Goal: Information Seeking & Learning: Check status

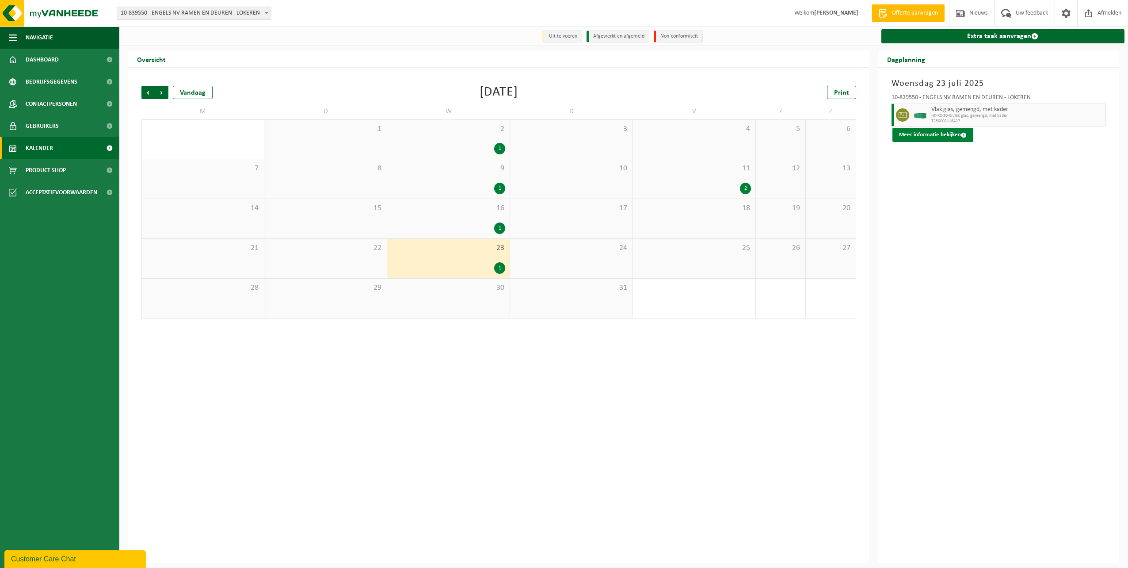
click at [927, 132] on button "Meer informatie bekijken" at bounding box center [932, 135] width 81 height 14
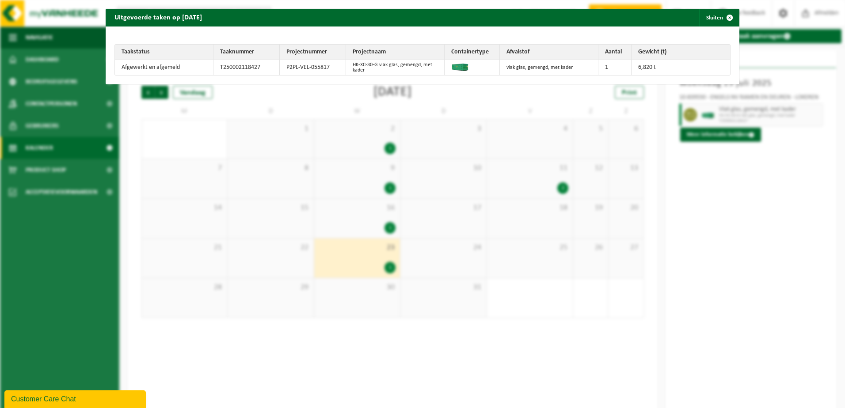
drag, startPoint x: 520, startPoint y: 360, endPoint x: 526, endPoint y: 351, distance: 10.9
click at [520, 360] on div "Uitgevoerde taken op [DATE] Sluiten Taakstatus Taaknummer Projectnummer Project…" at bounding box center [422, 204] width 845 height 408
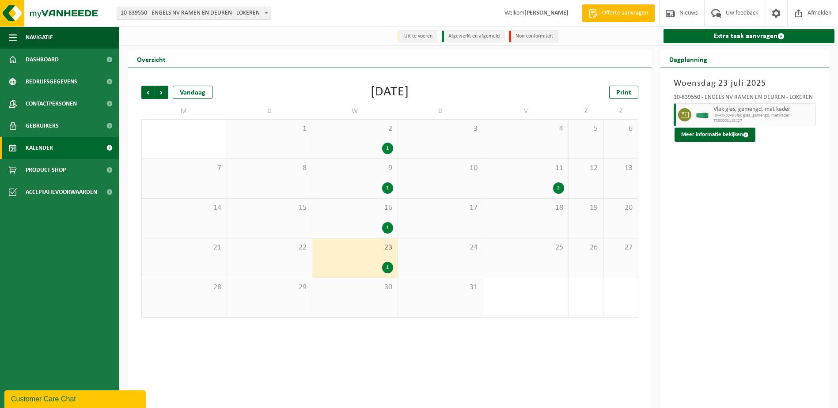
click at [341, 149] on div "1" at bounding box center [355, 148] width 76 height 11
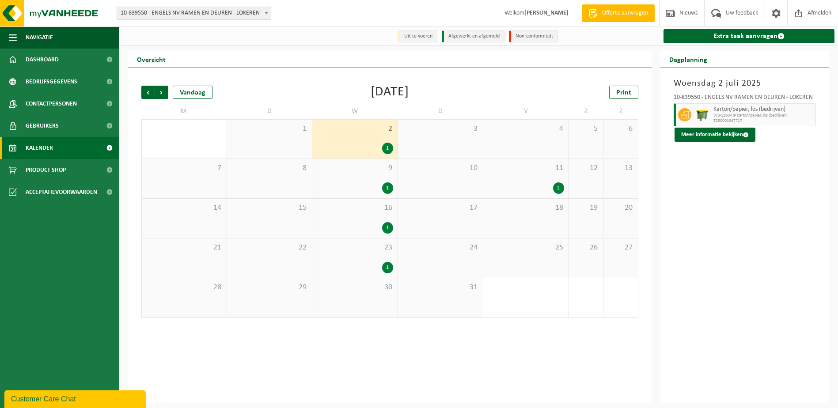
click at [509, 183] on div "11 2" at bounding box center [526, 178] width 85 height 39
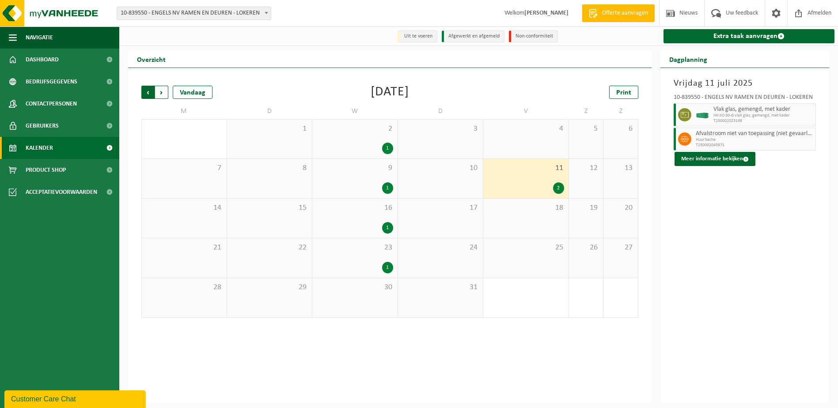
click at [163, 91] on span "Volgende" at bounding box center [161, 92] width 13 height 13
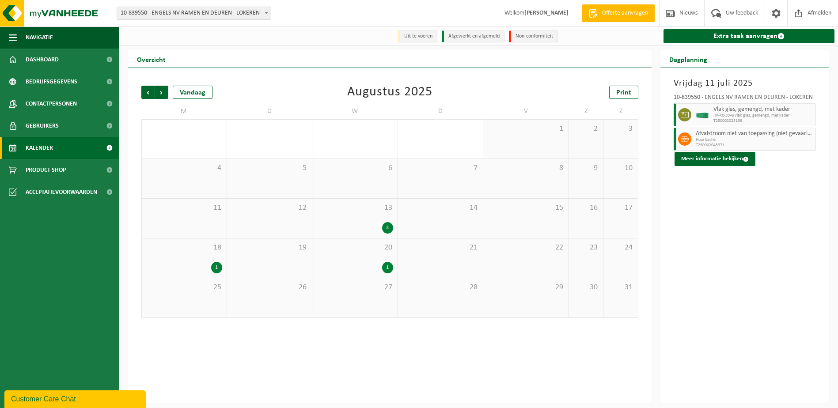
click at [330, 212] on span "13" at bounding box center [355, 208] width 76 height 10
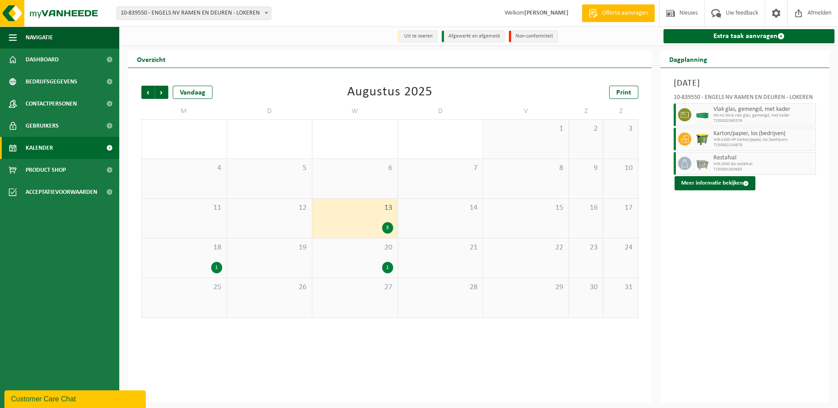
drag, startPoint x: 203, startPoint y: 267, endPoint x: 303, endPoint y: 257, distance: 100.4
click at [206, 267] on div "1" at bounding box center [184, 267] width 76 height 11
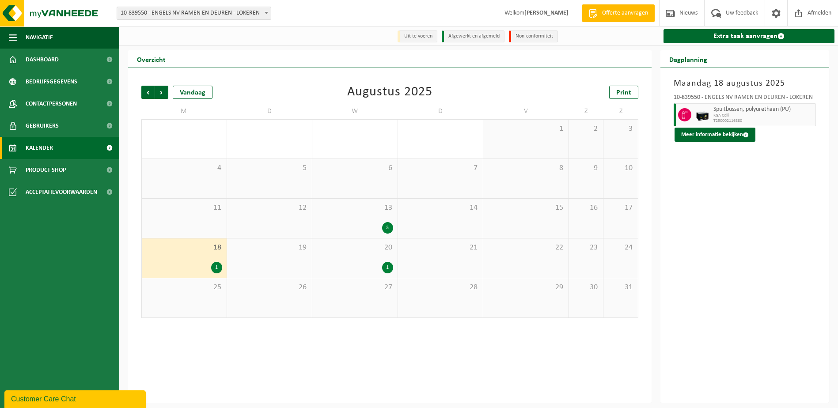
click at [344, 255] on div "20 1" at bounding box center [354, 258] width 85 height 39
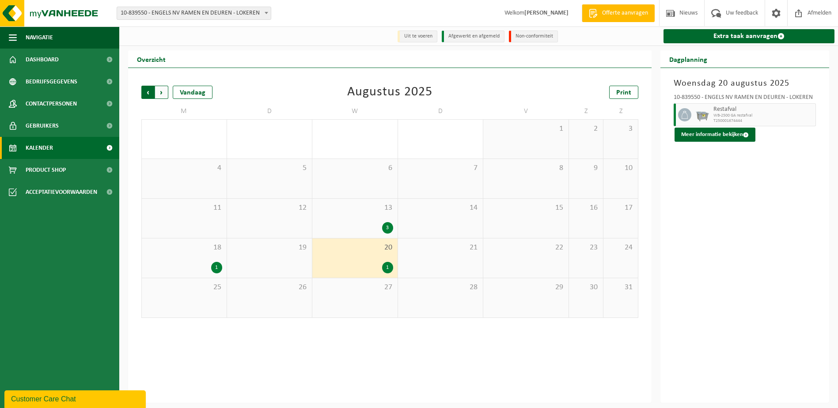
click at [160, 92] on span "Volgende" at bounding box center [161, 92] width 13 height 13
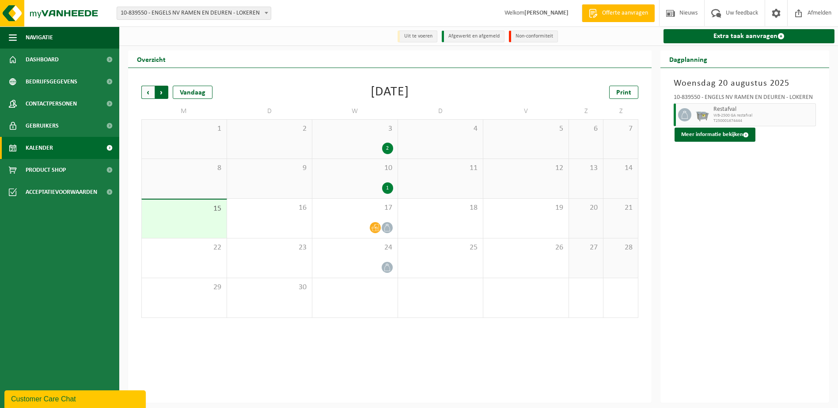
click at [144, 93] on span "Vorige" at bounding box center [147, 92] width 13 height 13
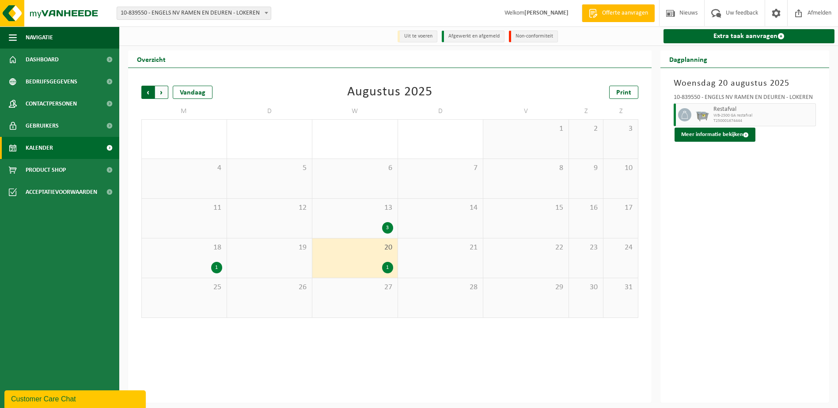
click at [161, 94] on span "Volgende" at bounding box center [161, 92] width 13 height 13
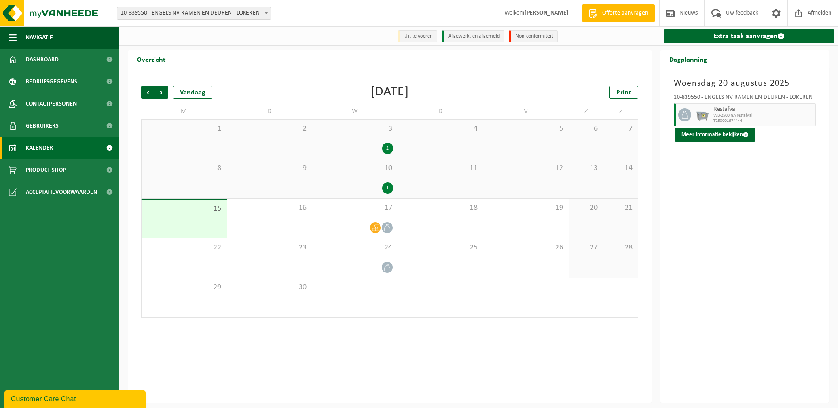
click at [371, 141] on div "3 2" at bounding box center [354, 139] width 85 height 39
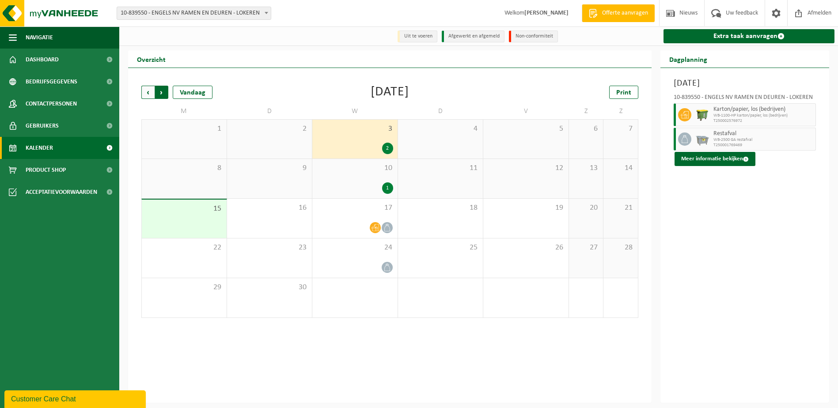
click at [152, 92] on span "Vorige" at bounding box center [147, 92] width 13 height 13
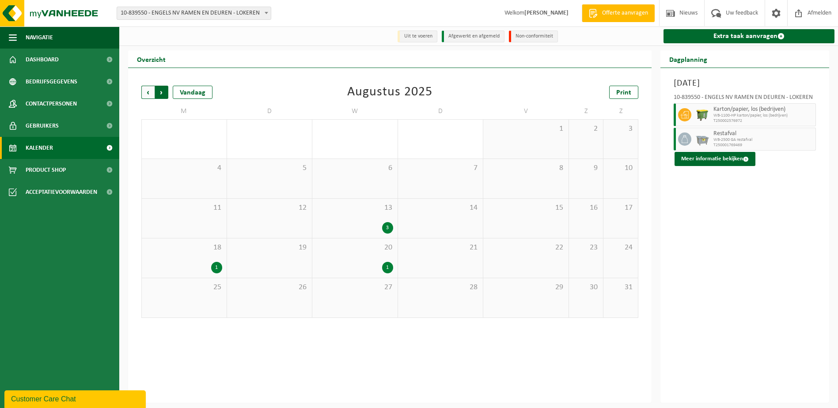
click at [153, 95] on span "Vorige" at bounding box center [147, 92] width 13 height 13
click at [550, 191] on div "2" at bounding box center [526, 188] width 76 height 11
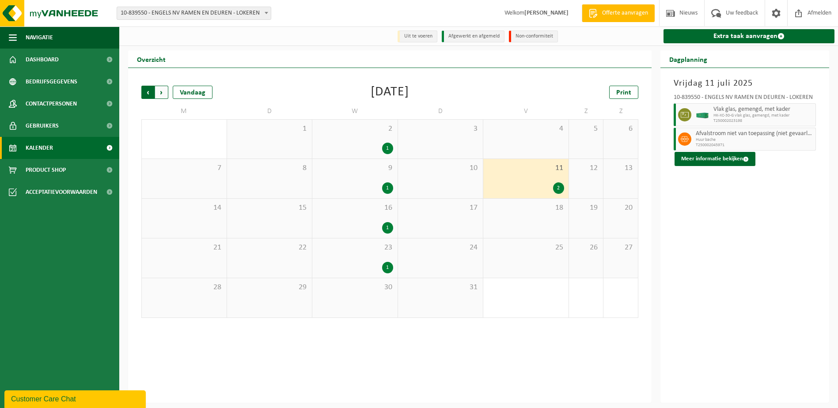
click at [161, 90] on span "Volgende" at bounding box center [161, 92] width 13 height 13
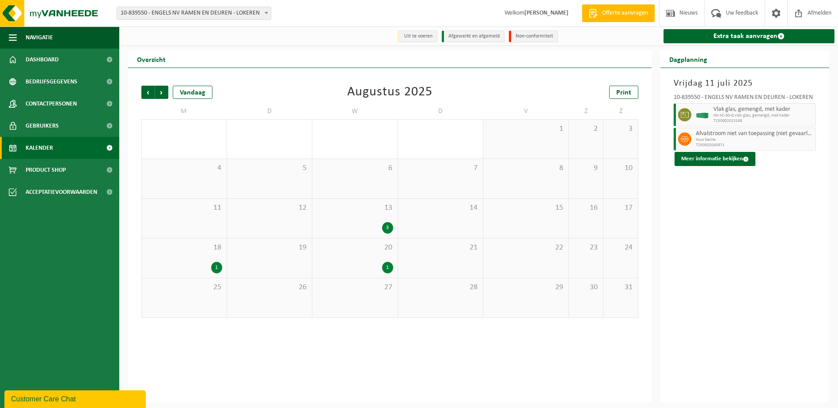
click at [362, 215] on div "13 3" at bounding box center [354, 218] width 85 height 39
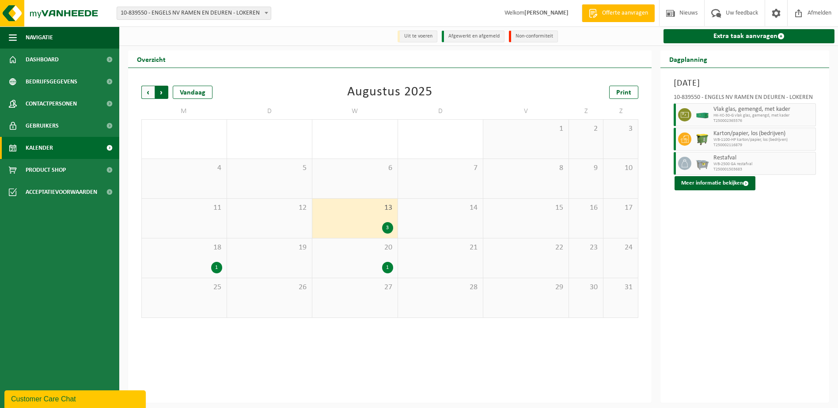
click at [145, 88] on span "Vorige" at bounding box center [147, 92] width 13 height 13
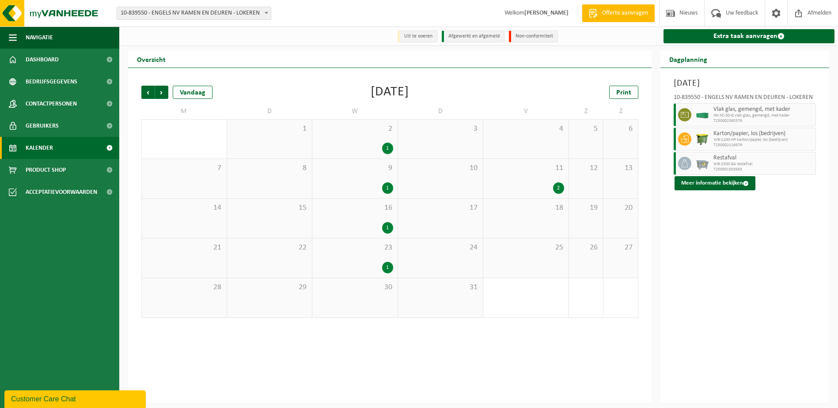
click at [528, 169] on span "11" at bounding box center [526, 169] width 76 height 10
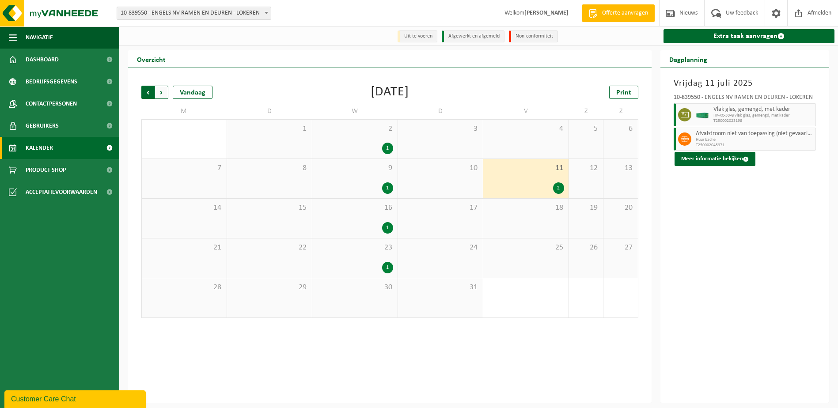
click at [164, 90] on span "Volgende" at bounding box center [161, 92] width 13 height 13
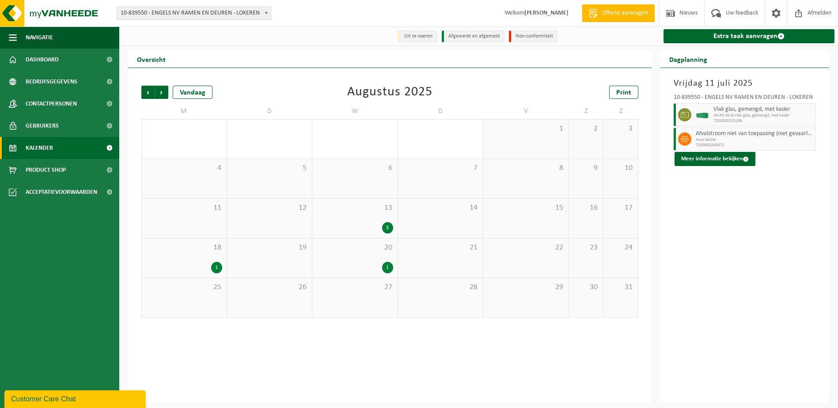
click at [355, 266] on div "1" at bounding box center [355, 267] width 76 height 11
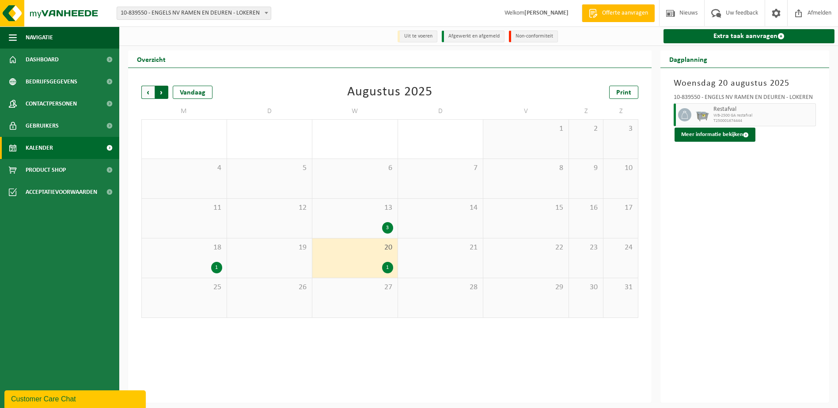
click at [144, 92] on span "Vorige" at bounding box center [147, 92] width 13 height 13
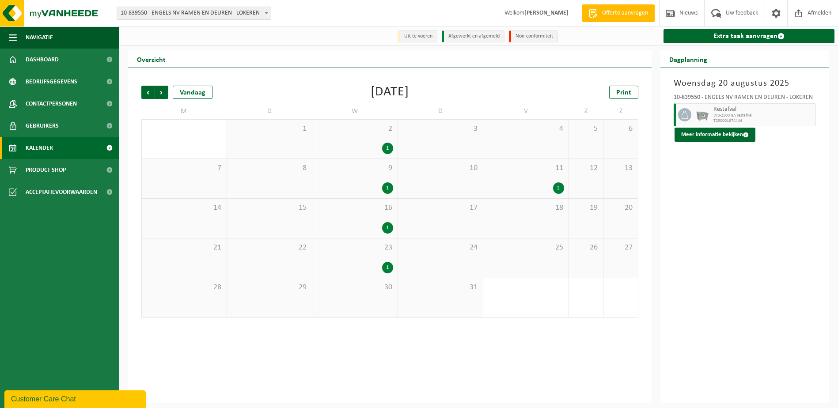
click at [361, 253] on span "23" at bounding box center [355, 248] width 76 height 10
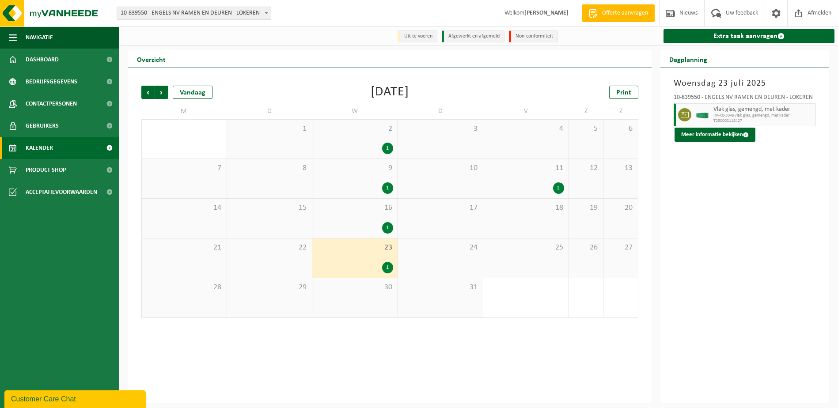
click at [529, 186] on div "2" at bounding box center [526, 188] width 76 height 11
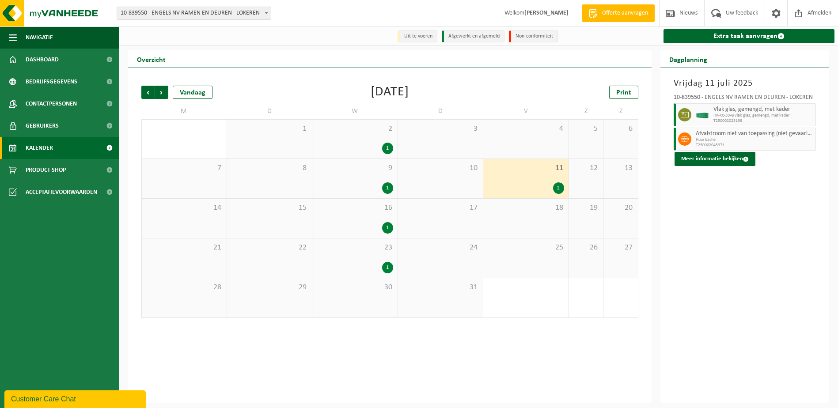
click at [362, 266] on div "1" at bounding box center [355, 267] width 76 height 11
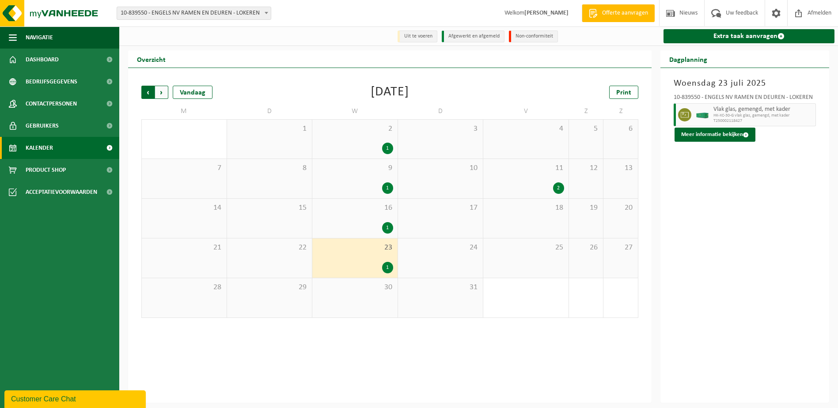
click at [164, 92] on span "Volgende" at bounding box center [161, 92] width 13 height 13
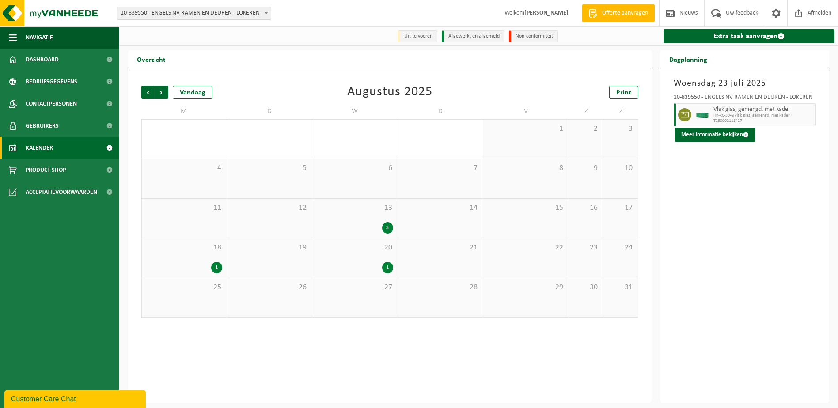
click at [364, 225] on div "3" at bounding box center [355, 227] width 76 height 11
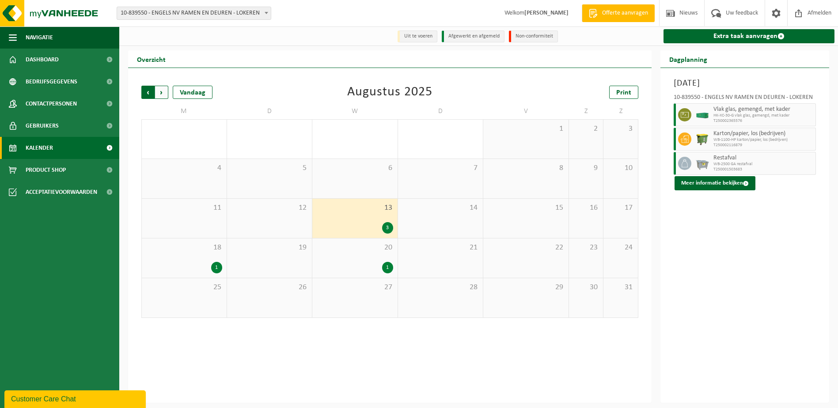
click at [156, 94] on span "Volgende" at bounding box center [161, 92] width 13 height 13
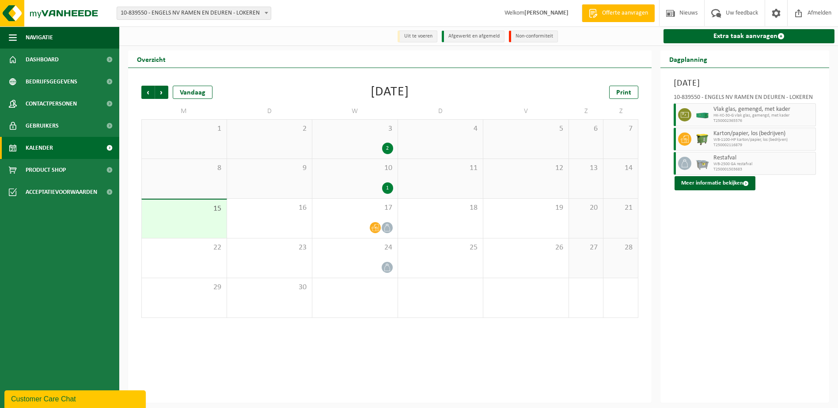
click at [380, 154] on div "2" at bounding box center [355, 148] width 76 height 11
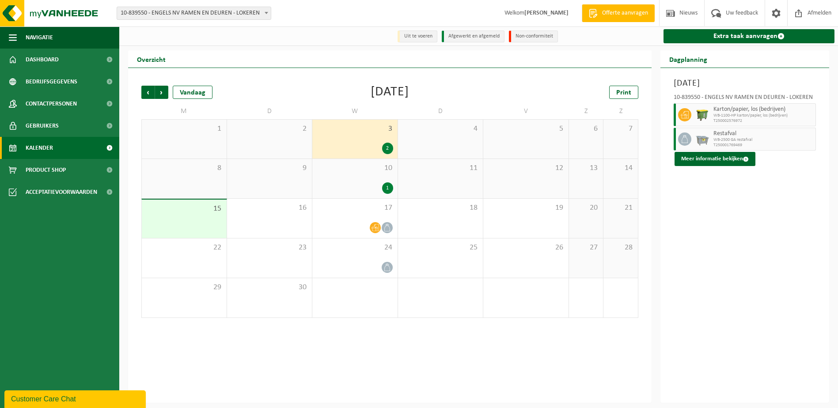
click at [378, 186] on div "1" at bounding box center [355, 188] width 76 height 11
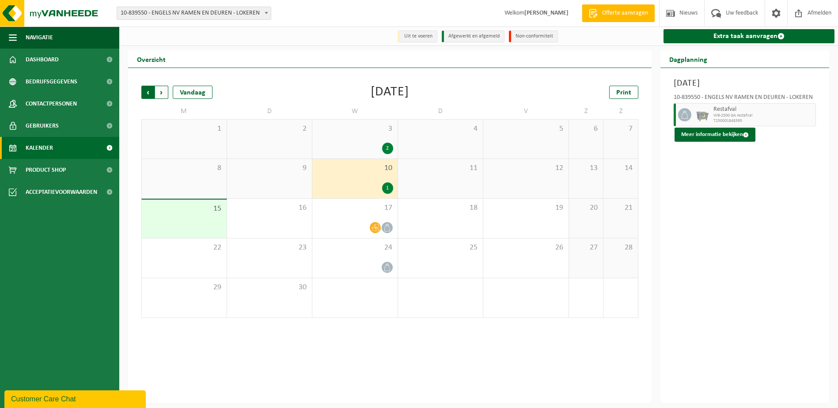
click at [161, 93] on span "Volgende" at bounding box center [161, 92] width 13 height 13
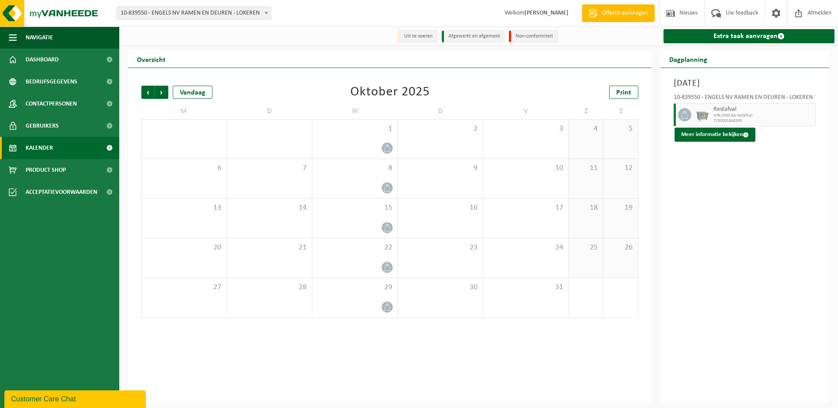
click at [161, 93] on span "Volgende" at bounding box center [161, 92] width 13 height 13
click at [164, 97] on span "Volgende" at bounding box center [161, 92] width 13 height 13
click at [151, 93] on span "Vorige" at bounding box center [147, 92] width 13 height 13
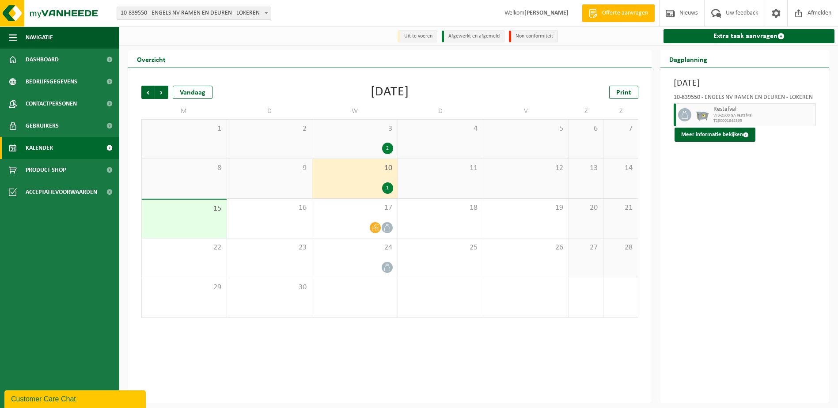
click at [151, 93] on span "Vorige" at bounding box center [147, 92] width 13 height 13
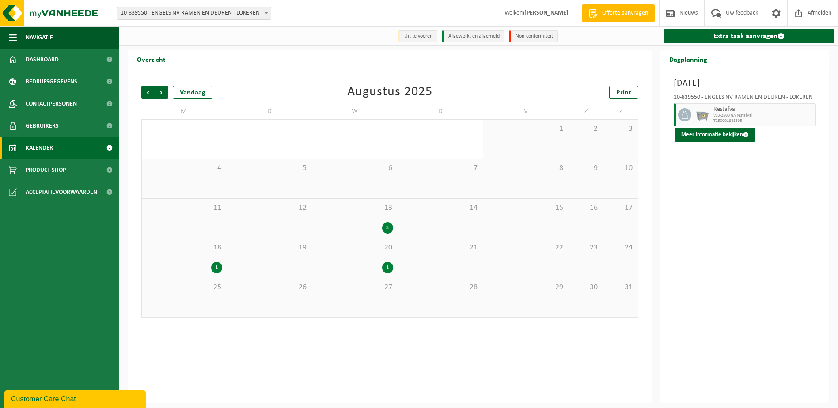
click at [151, 93] on span "Vorige" at bounding box center [147, 92] width 13 height 13
click at [349, 244] on span "23" at bounding box center [355, 248] width 76 height 10
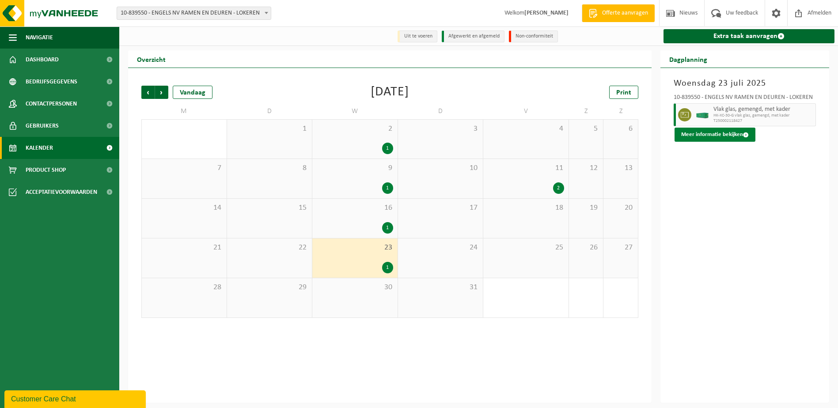
click at [723, 130] on button "Meer informatie bekijken" at bounding box center [715, 135] width 81 height 14
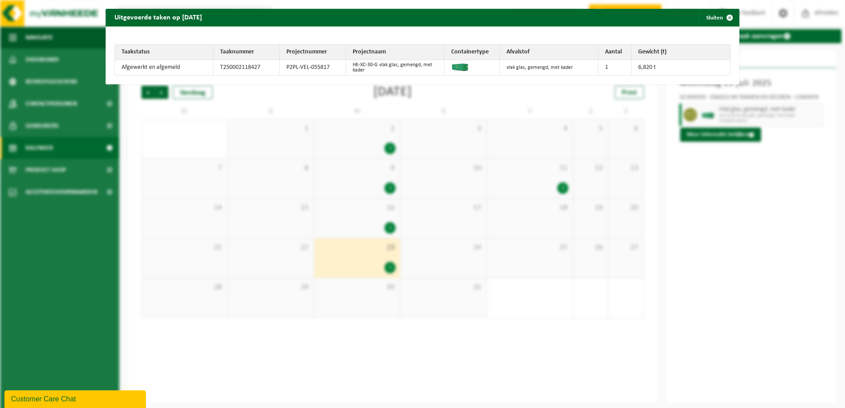
drag, startPoint x: 723, startPoint y: 19, endPoint x: 668, endPoint y: 54, distance: 65.0
click at [723, 19] on span "button" at bounding box center [730, 18] width 18 height 18
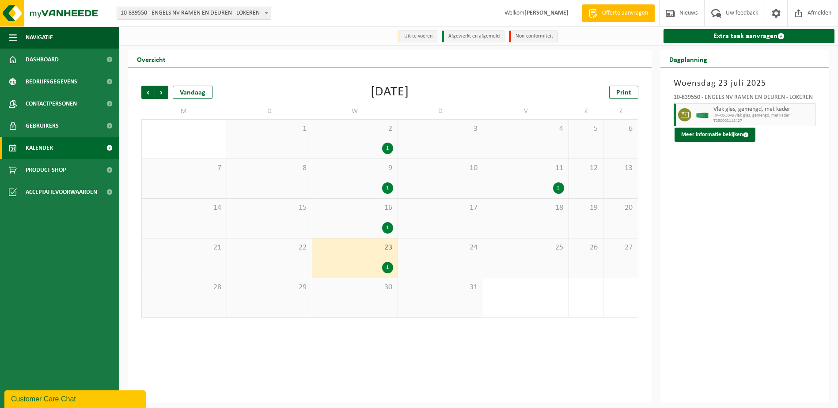
click at [361, 254] on div "23 1" at bounding box center [354, 258] width 85 height 39
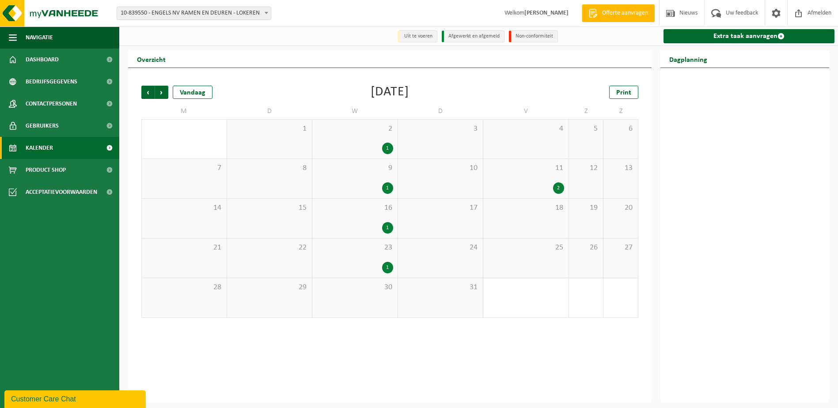
click at [360, 253] on span "23" at bounding box center [355, 248] width 76 height 10
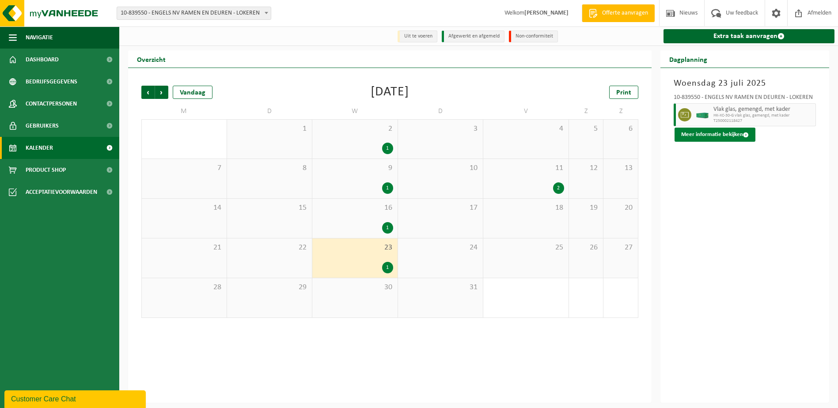
click at [718, 135] on button "Meer informatie bekijken" at bounding box center [715, 135] width 81 height 14
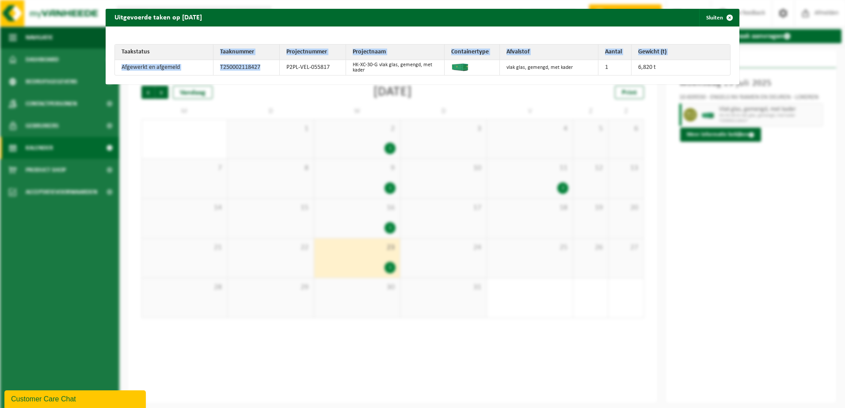
drag, startPoint x: 263, startPoint y: 67, endPoint x: 210, endPoint y: 46, distance: 56.3
click at [210, 46] on table "Taakstatus Taaknummer Projectnummer Projectnaam Containertype Afvalstof Aantal …" at bounding box center [422, 59] width 616 height 31
drag, startPoint x: 210, startPoint y: 46, endPoint x: 262, endPoint y: 61, distance: 53.4
click at [254, 61] on td "T250002118427" at bounding box center [246, 67] width 66 height 15
drag, startPoint x: 218, startPoint y: 50, endPoint x: 256, endPoint y: 54, distance: 38.2
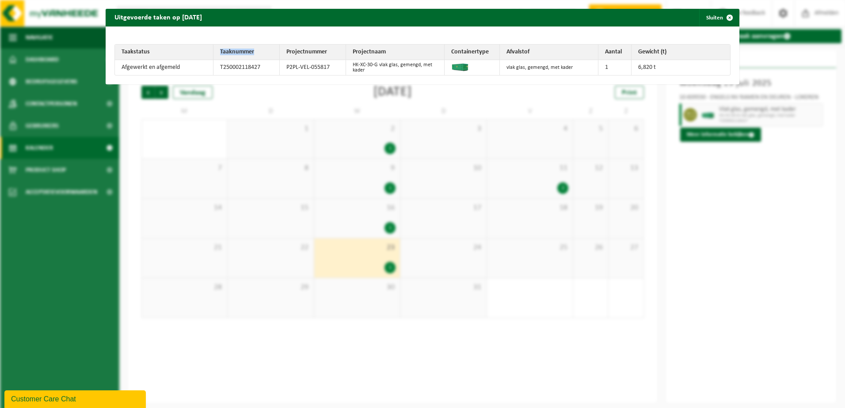
click at [256, 54] on th "Taaknummer" at bounding box center [246, 52] width 66 height 15
copy th "Taaknummer"
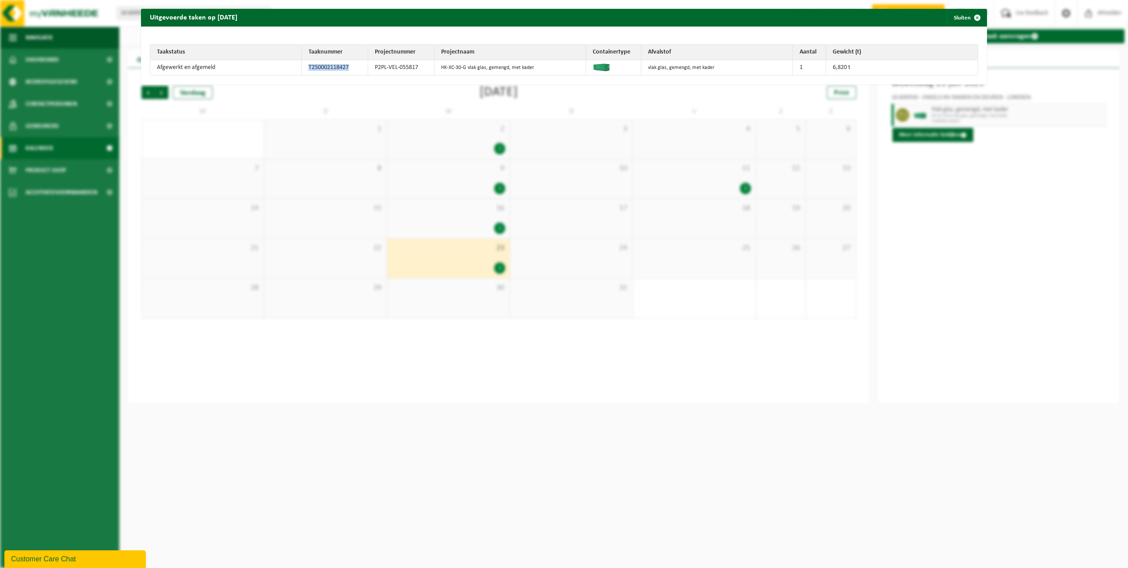
drag, startPoint x: 344, startPoint y: 65, endPoint x: 304, endPoint y: 65, distance: 39.8
click at [304, 65] on td "T250002118427" at bounding box center [335, 67] width 66 height 15
copy td "T250002118427"
click at [423, 58] on th "Projectnummer" at bounding box center [401, 52] width 66 height 15
drag, startPoint x: 421, startPoint y: 50, endPoint x: 370, endPoint y: 49, distance: 51.7
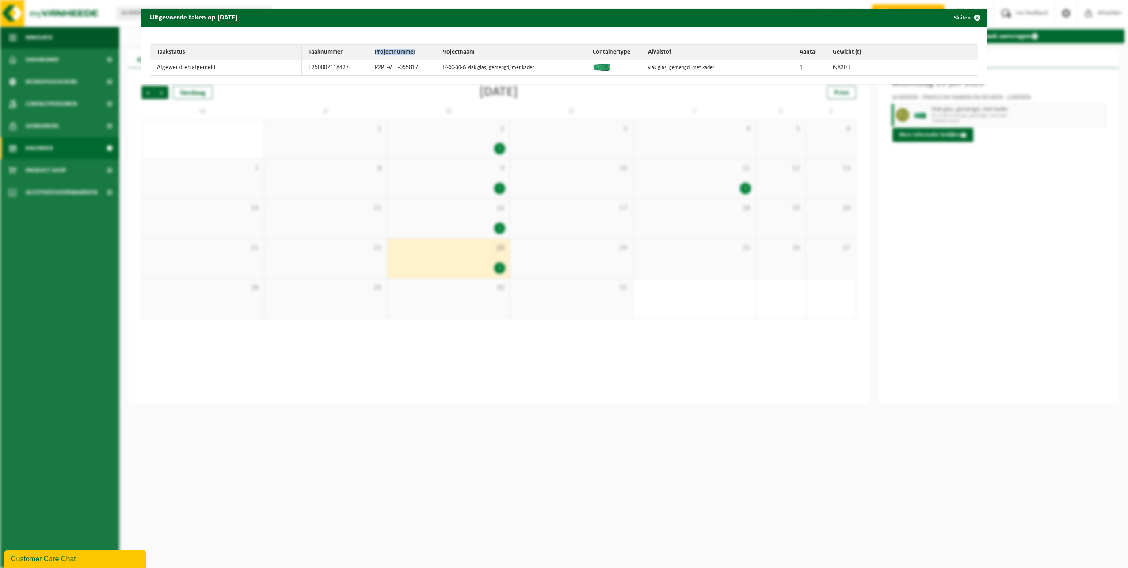
click at [370, 49] on th "Projectnummer" at bounding box center [401, 52] width 66 height 15
copy th "Projectnummer"
drag, startPoint x: 419, startPoint y: 64, endPoint x: 347, endPoint y: 63, distance: 71.2
click at [347, 63] on tr "Afgewerkt en afgemeld T250002118427 P2PL-VEL-055817 HK-XC-30-G vlak glas, gemen…" at bounding box center [563, 67] width 827 height 15
copy tr "P2PL-VEL-055817"
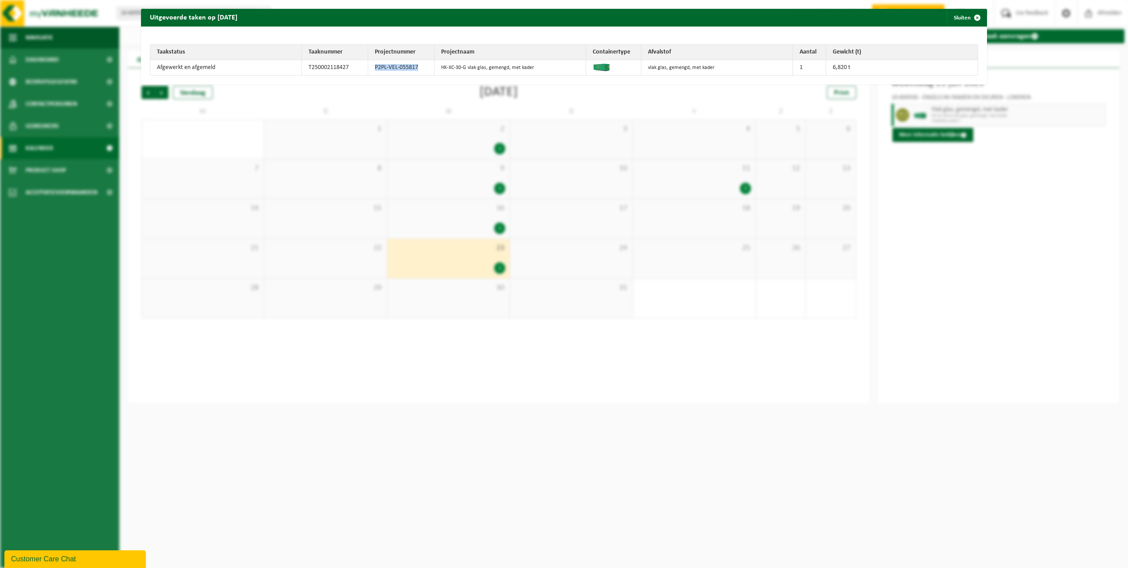
drag, startPoint x: 955, startPoint y: 19, endPoint x: 861, endPoint y: 64, distance: 104.2
click at [955, 19] on button "Sluiten" at bounding box center [966, 18] width 39 height 18
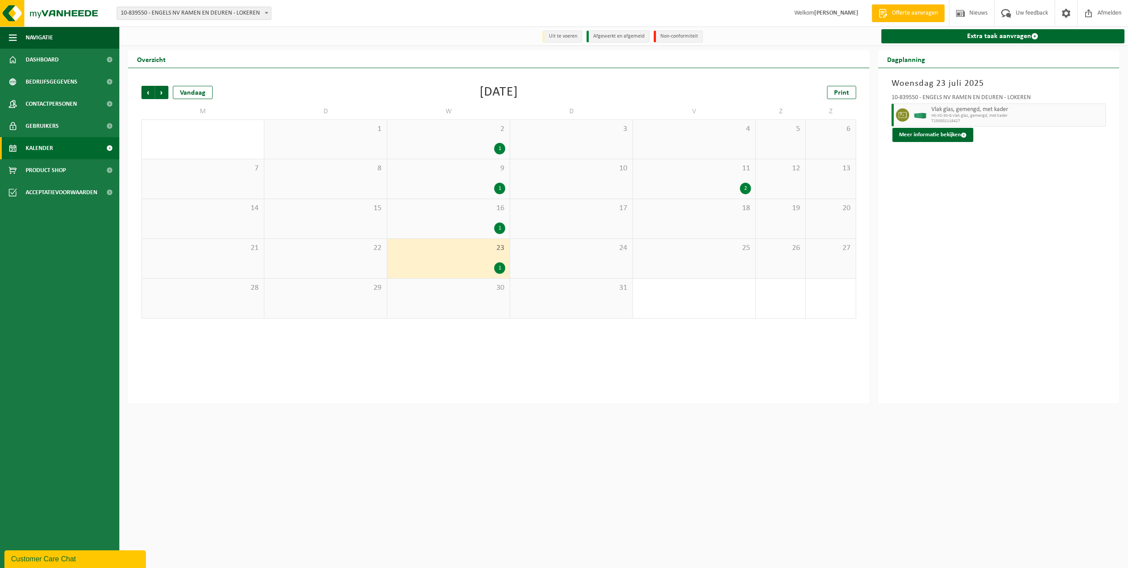
click at [712, 175] on div "11 2" at bounding box center [694, 178] width 122 height 39
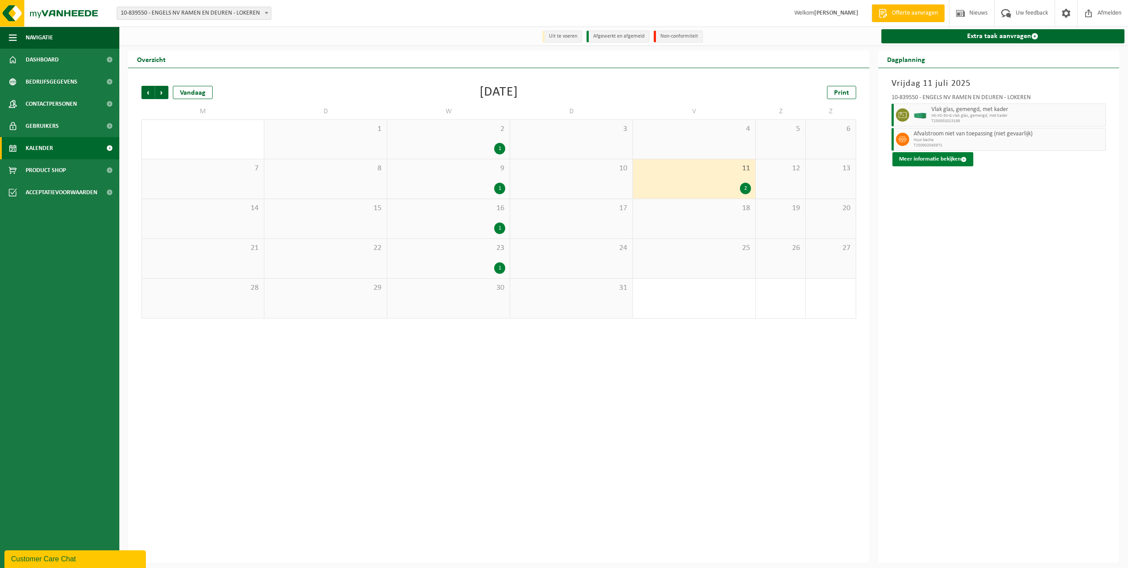
click at [949, 157] on button "Meer informatie bekijken" at bounding box center [932, 159] width 81 height 14
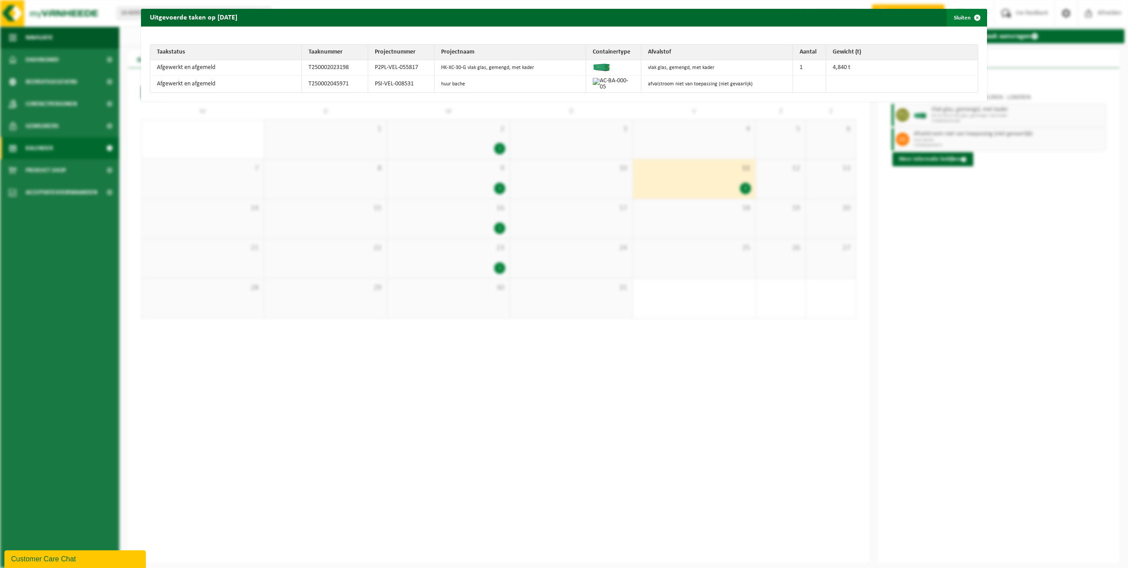
click at [968, 17] on span "button" at bounding box center [977, 18] width 18 height 18
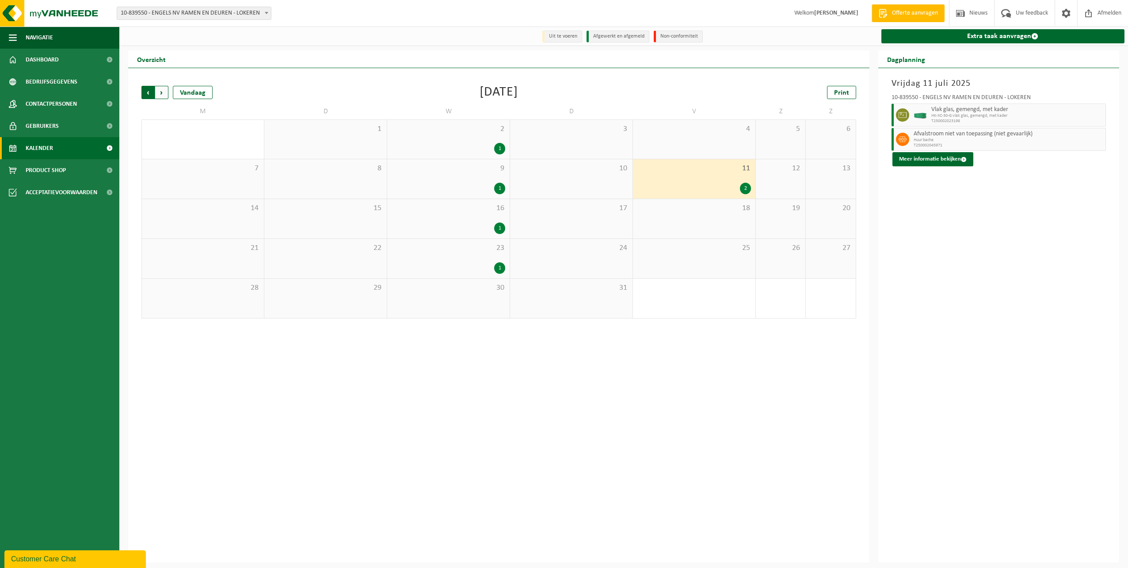
click at [163, 94] on span "Volgende" at bounding box center [161, 92] width 13 height 13
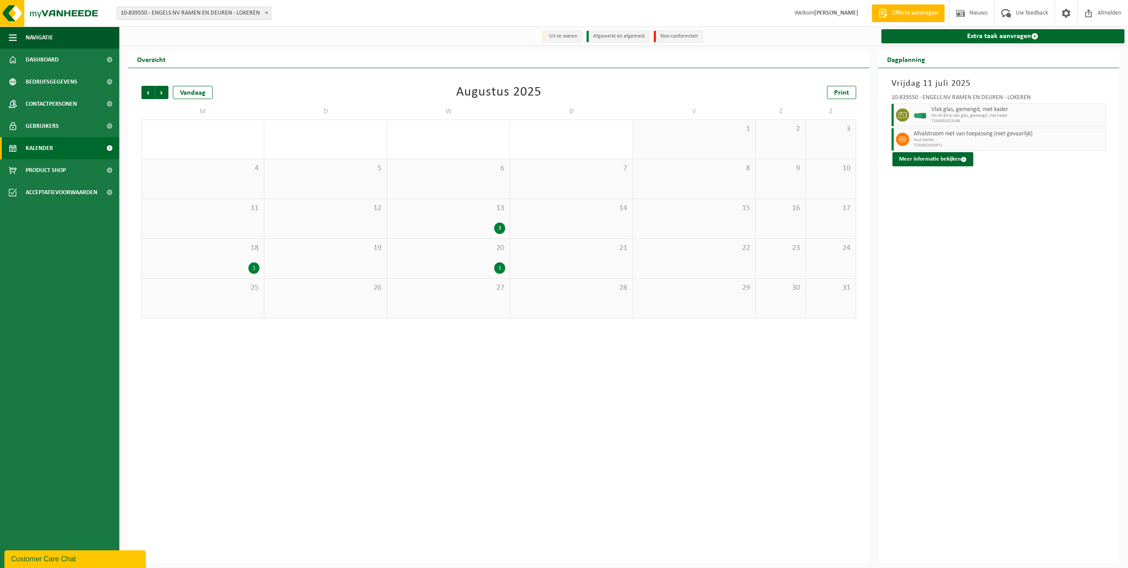
click at [478, 219] on div "13 3" at bounding box center [448, 218] width 122 height 39
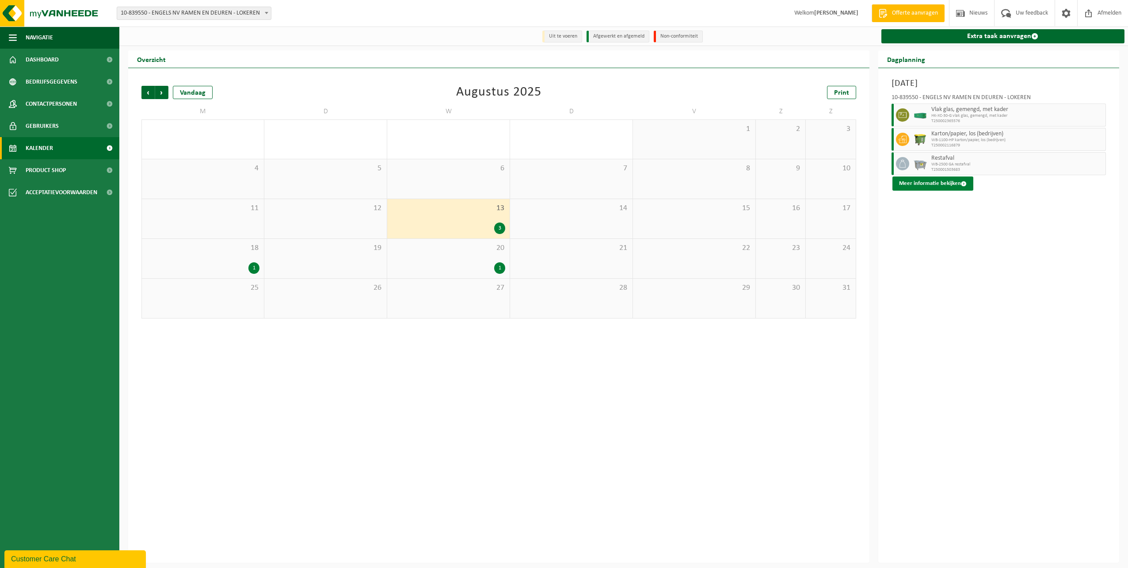
click at [937, 188] on button "Meer informatie bekijken" at bounding box center [932, 183] width 81 height 14
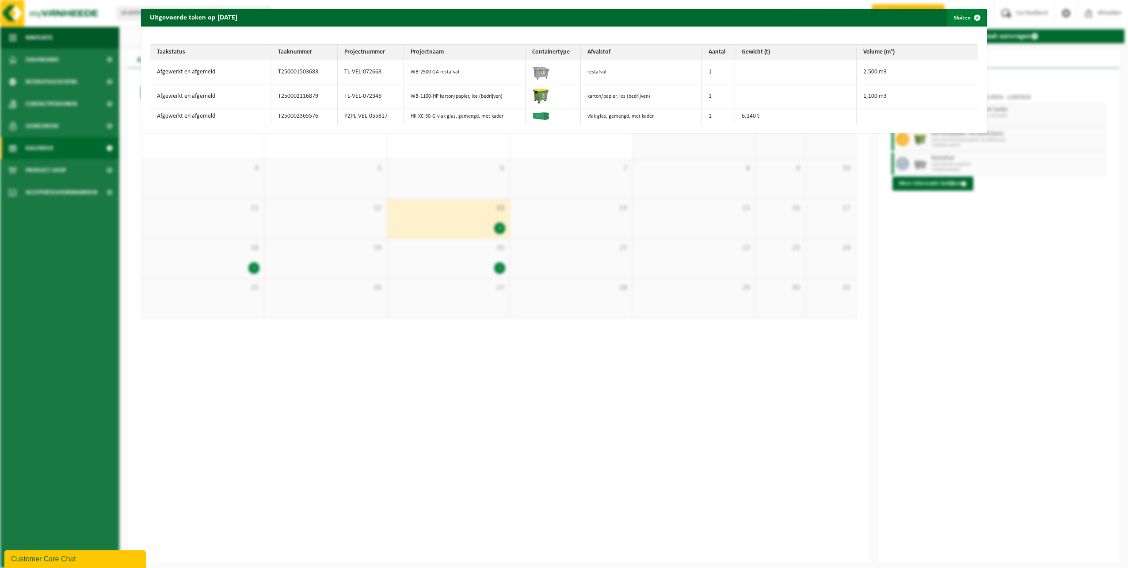
click at [961, 19] on button "Sluiten" at bounding box center [966, 18] width 39 height 18
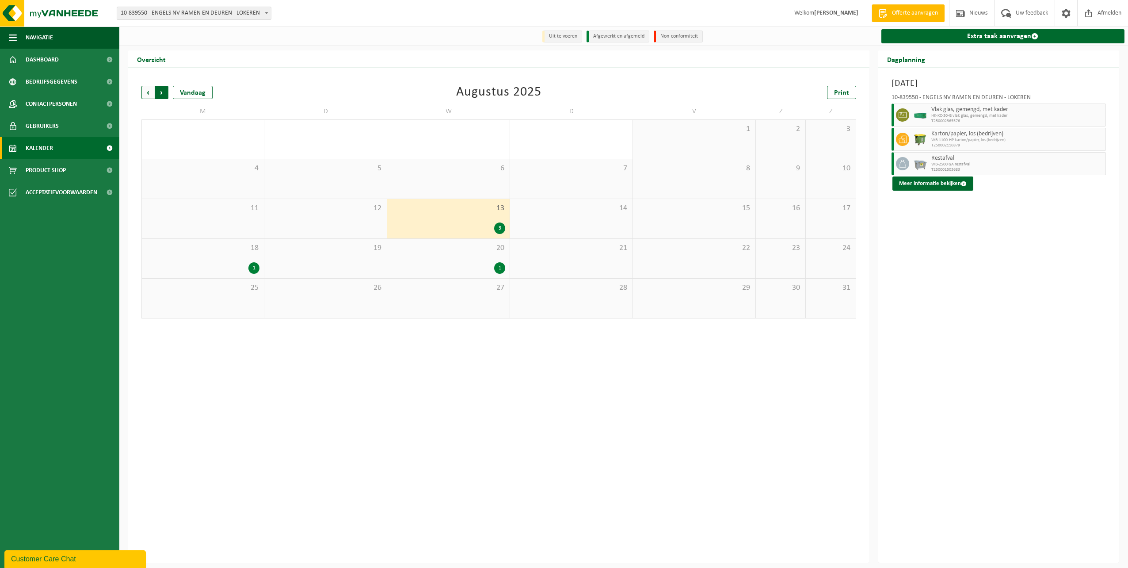
click at [148, 91] on span "Vorige" at bounding box center [147, 92] width 13 height 13
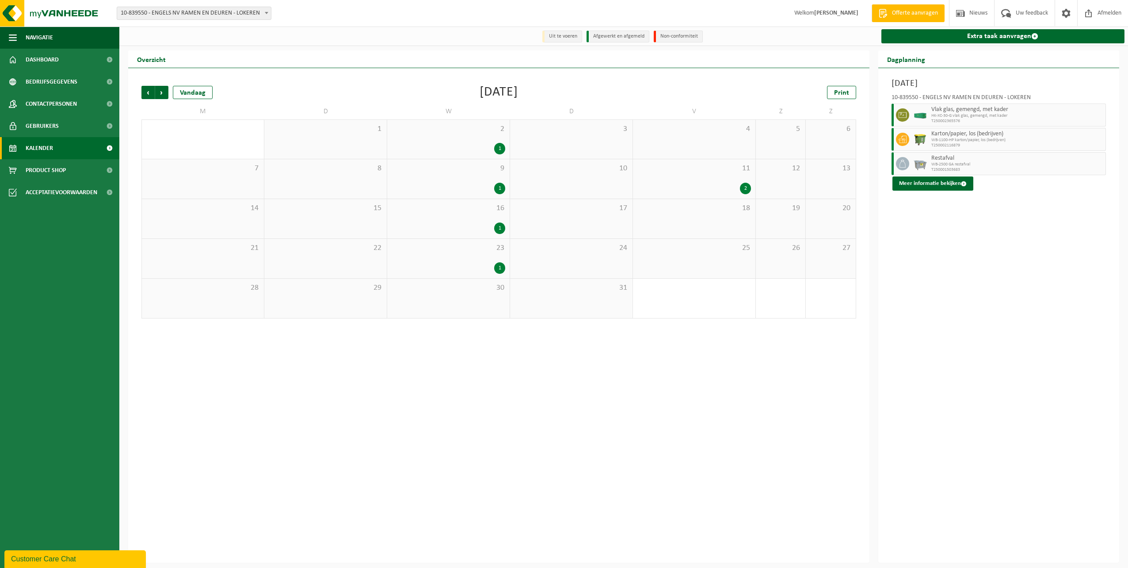
click at [473, 259] on div "23 1" at bounding box center [448, 258] width 122 height 39
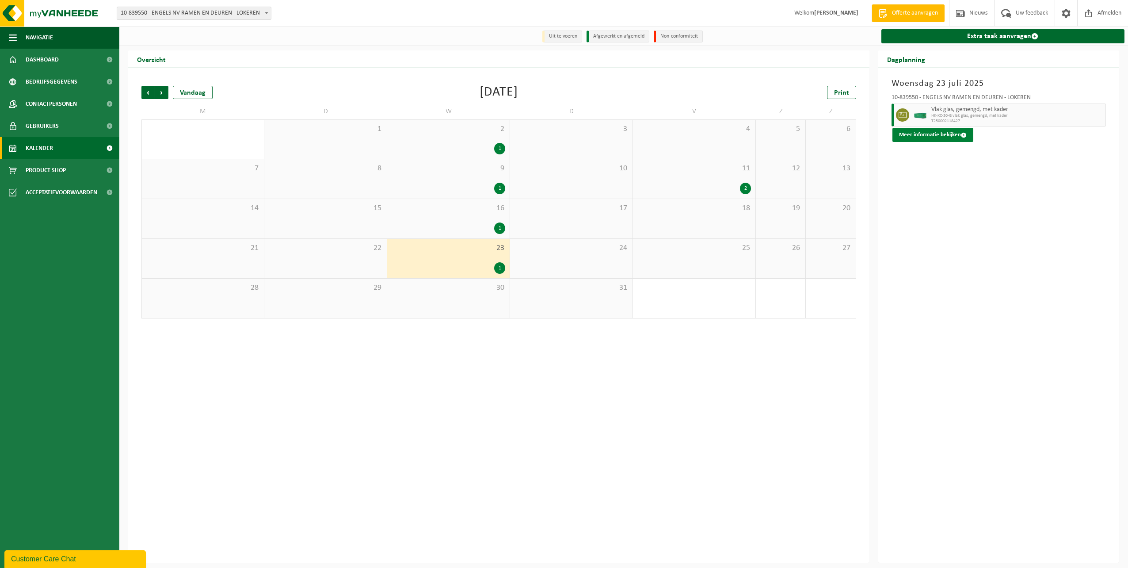
click at [949, 135] on button "Meer informatie bekijken" at bounding box center [932, 135] width 81 height 14
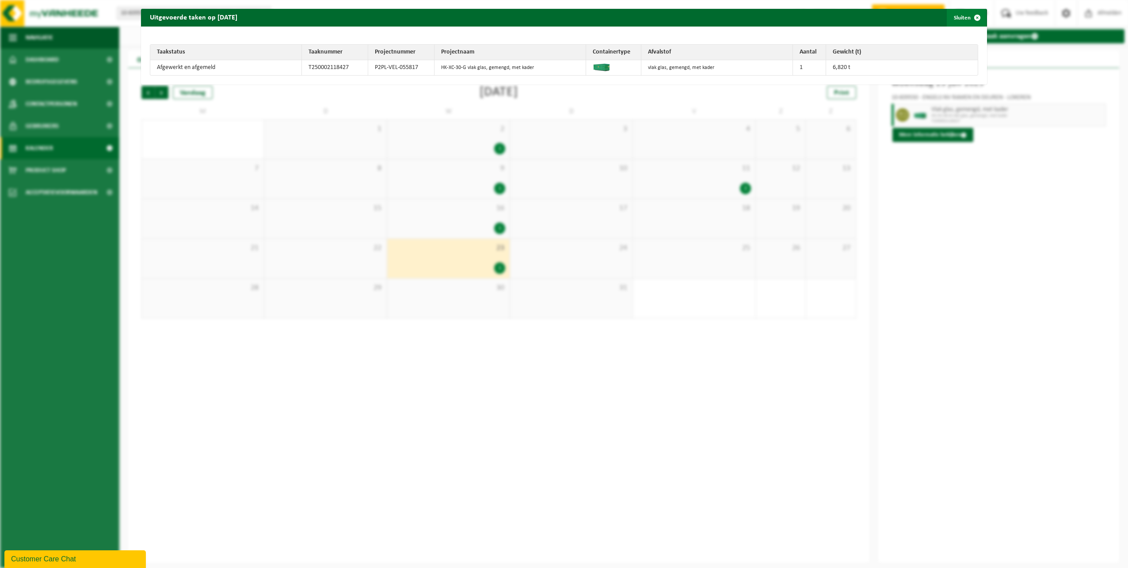
click at [973, 18] on span "button" at bounding box center [977, 18] width 18 height 18
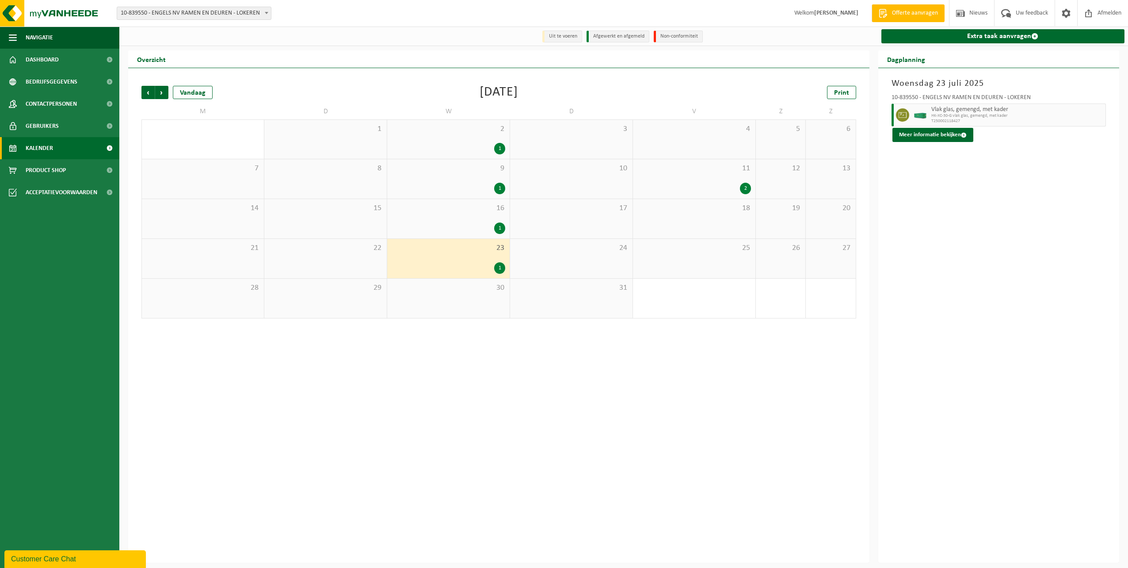
click at [722, 179] on div "11 2" at bounding box center [694, 178] width 122 height 39
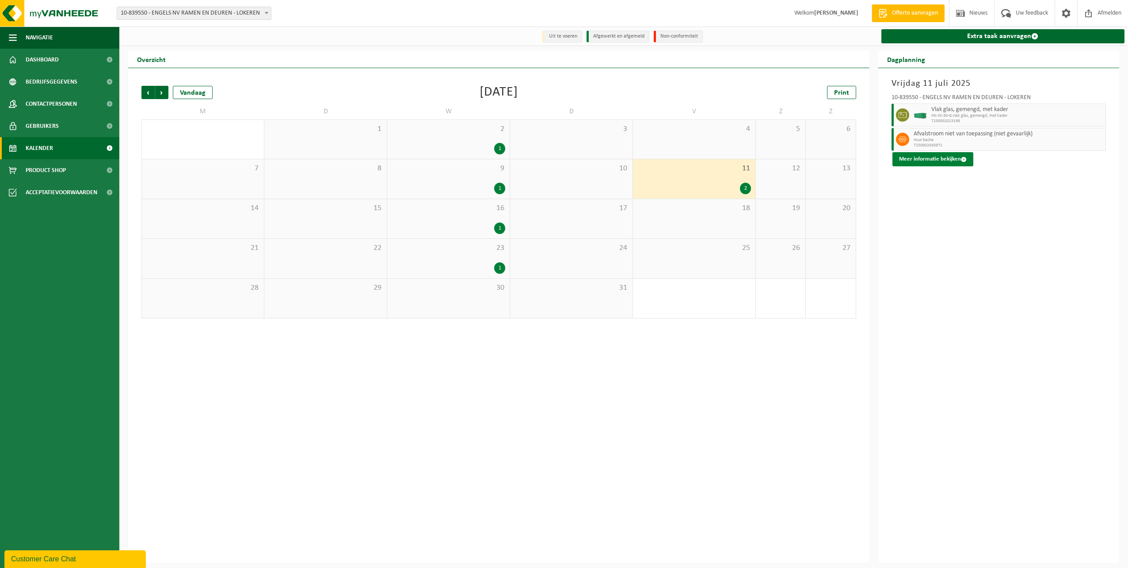
click at [940, 160] on button "Meer informatie bekijken" at bounding box center [932, 159] width 81 height 14
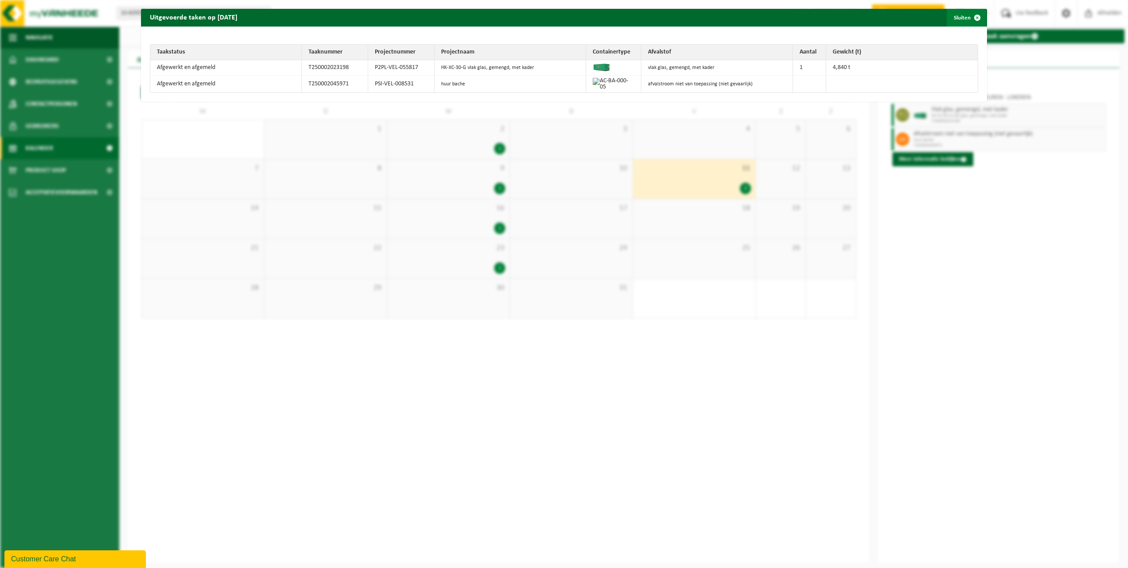
click at [973, 18] on span "button" at bounding box center [977, 18] width 18 height 18
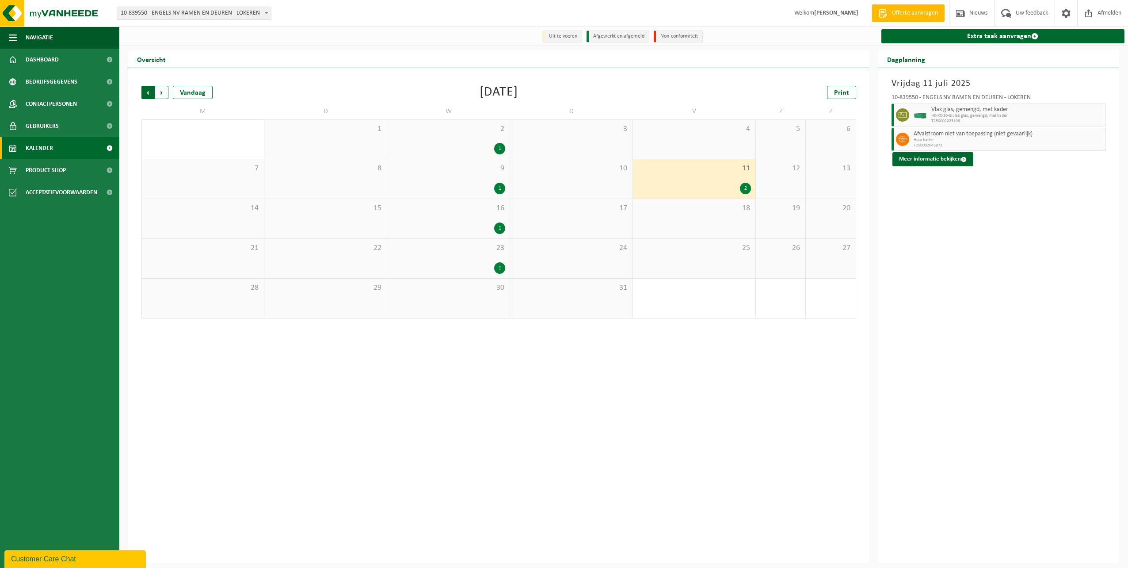
click at [164, 89] on span "Volgende" at bounding box center [161, 92] width 13 height 13
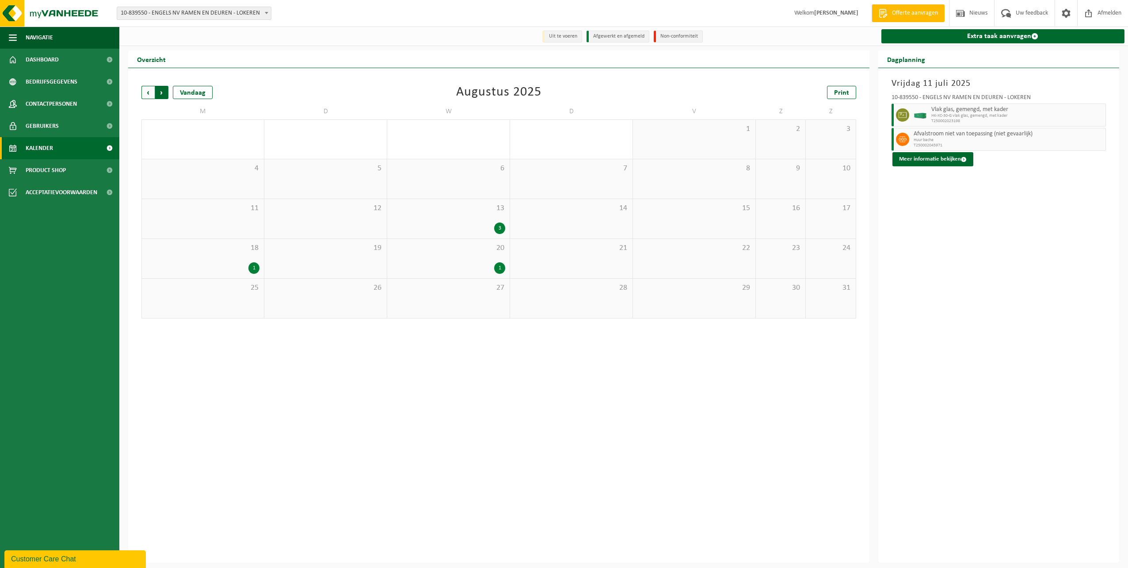
click at [145, 96] on span "Vorige" at bounding box center [147, 92] width 13 height 13
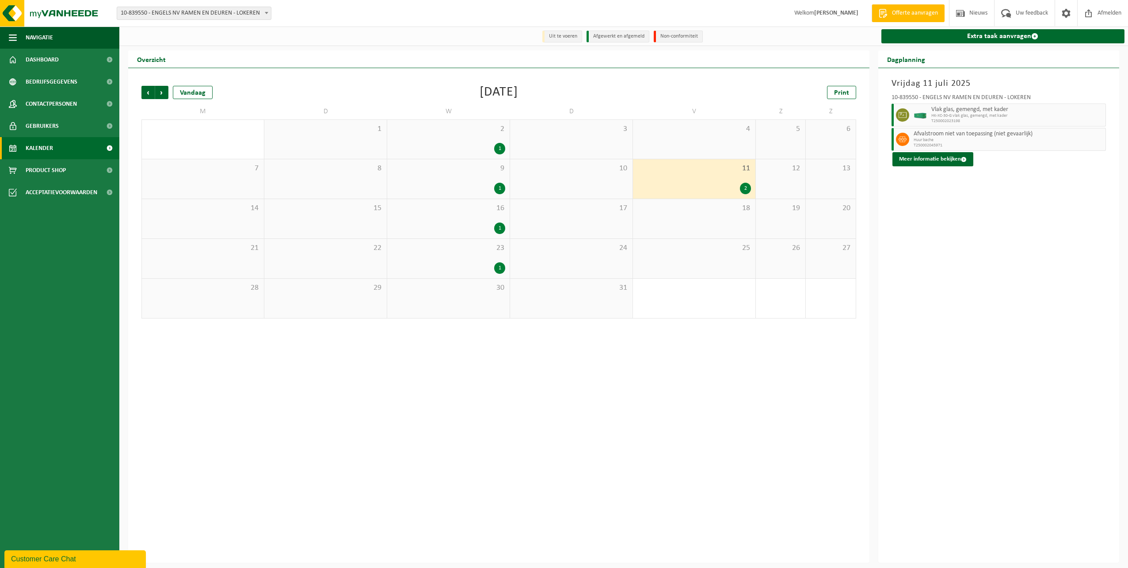
click at [145, 96] on span "Vorige" at bounding box center [147, 92] width 13 height 13
click at [157, 88] on span "Volgende" at bounding box center [161, 92] width 13 height 13
click at [689, 178] on div "11 2" at bounding box center [694, 178] width 122 height 39
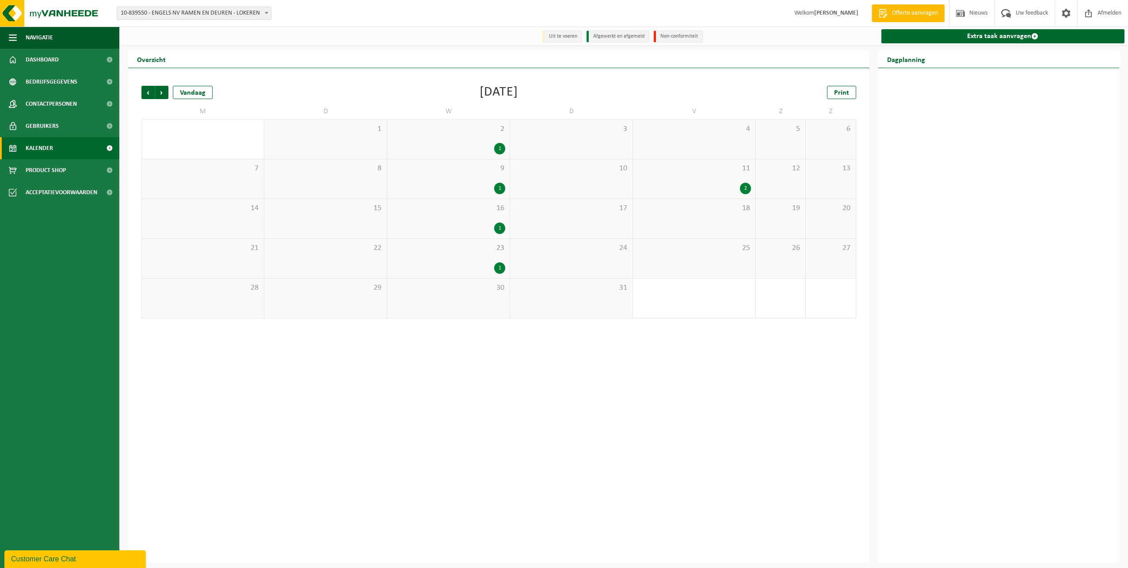
click at [687, 187] on div "2" at bounding box center [694, 188] width 114 height 11
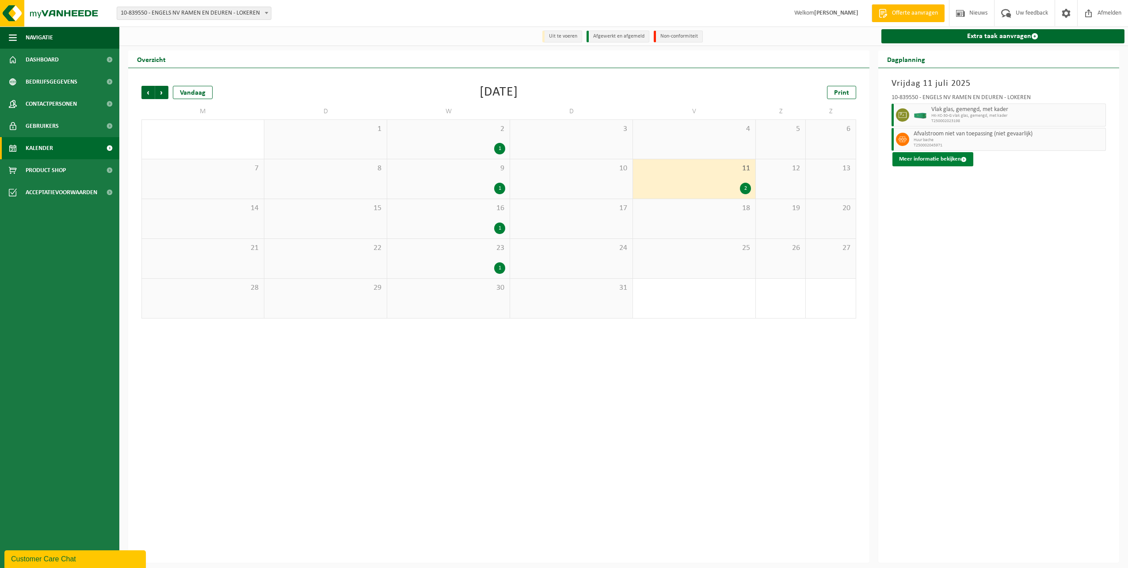
click at [937, 158] on button "Meer informatie bekijken" at bounding box center [932, 159] width 81 height 14
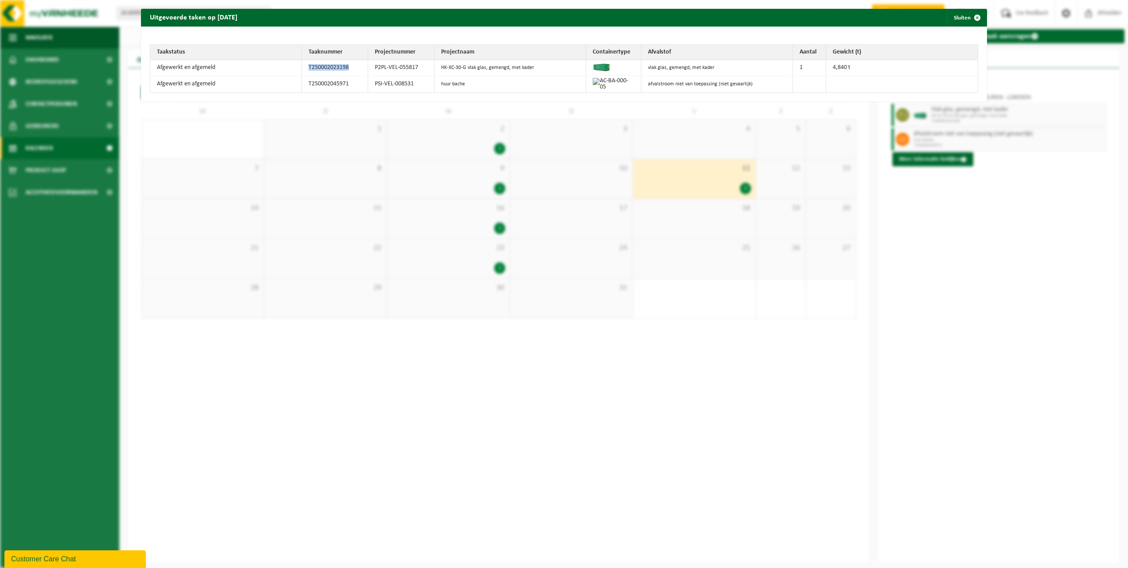
drag, startPoint x: 352, startPoint y: 65, endPoint x: 296, endPoint y: 64, distance: 56.1
click at [296, 64] on tr "Afgewerkt en afgemeld T250002023198 P2PL-VEL-055817 HK-XC-30-G vlak glas, gemen…" at bounding box center [563, 67] width 827 height 15
copy tr "T250002023198"
drag, startPoint x: 423, startPoint y: 66, endPoint x: 367, endPoint y: 68, distance: 56.6
click at [368, 68] on td "P2PL-VEL-055817" at bounding box center [401, 67] width 66 height 15
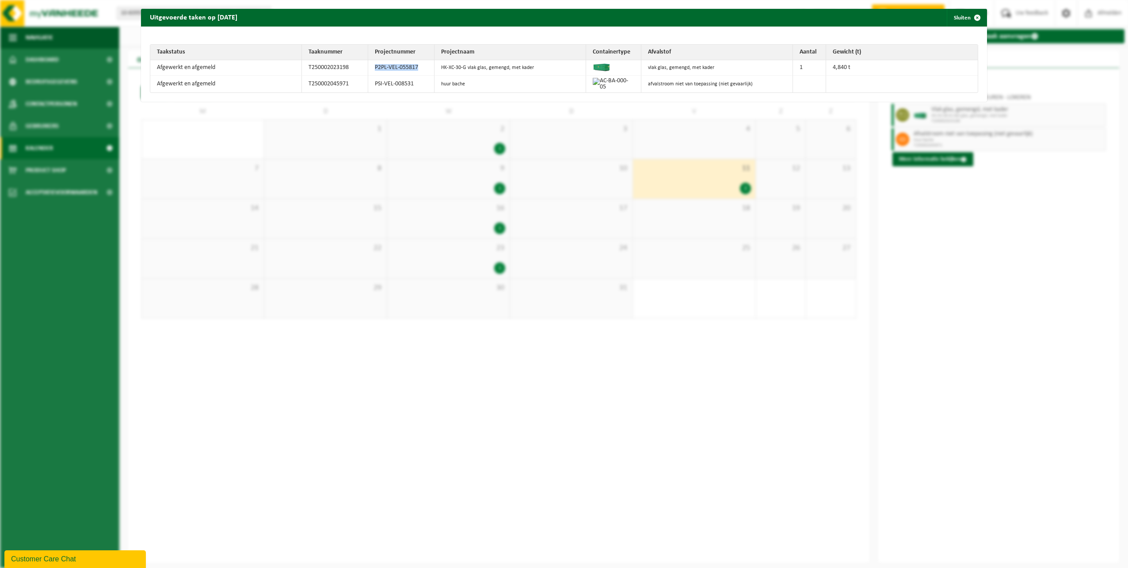
copy td "P2PL-VEL-055817"
click at [960, 16] on button "Sluiten" at bounding box center [966, 18] width 39 height 18
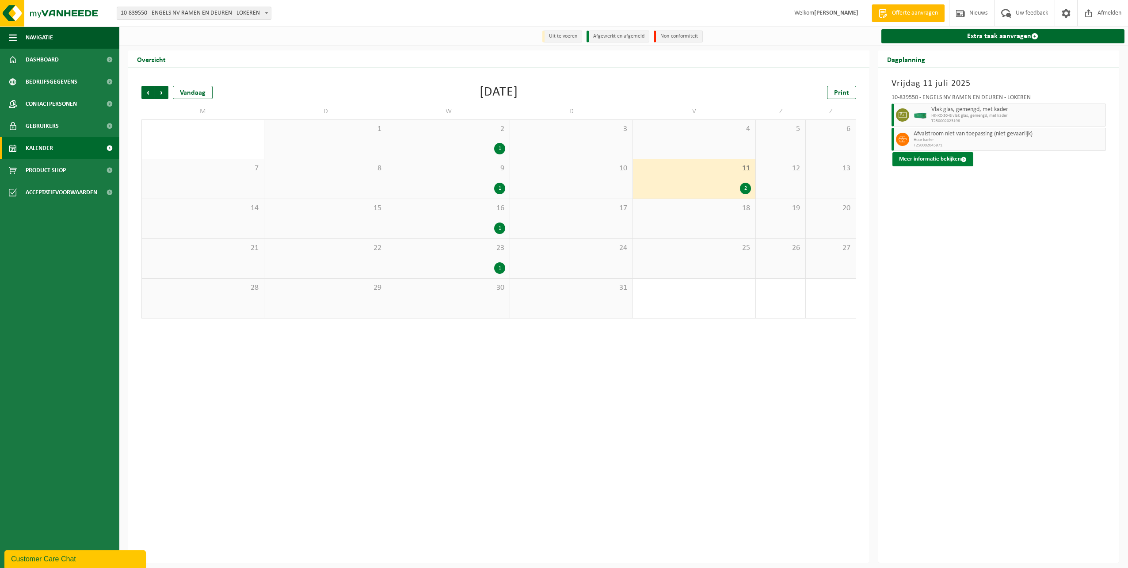
click at [926, 156] on button "Meer informatie bekijken" at bounding box center [932, 159] width 81 height 14
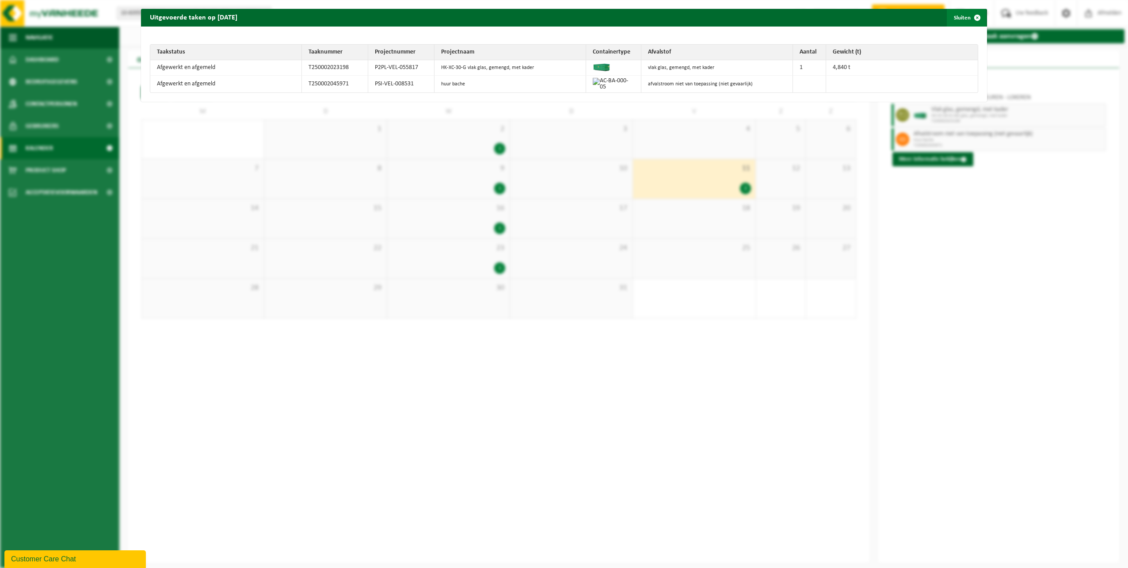
click at [968, 19] on span "button" at bounding box center [977, 18] width 18 height 18
